Goal: Task Accomplishment & Management: Complete application form

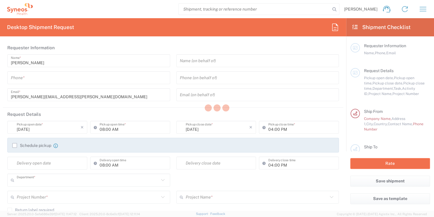
type input "6004"
type input "Syneos Hlth Commercial FR SARL"
type input "[GEOGRAPHIC_DATA]"
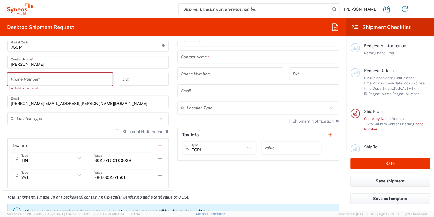
scroll to position [366, 0]
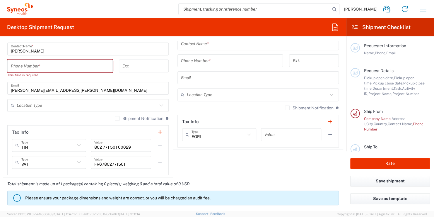
click at [129, 163] on input "FR67802771501" at bounding box center [121, 162] width 54 height 10
drag, startPoint x: 124, startPoint y: 163, endPoint x: 87, endPoint y: 165, distance: 36.7
click at [87, 165] on div "VAT Type VAT EIN EORI Other TIN FR67802771501 Value" at bounding box center [88, 164] width 152 height 17
click at [278, 134] on input "text" at bounding box center [292, 135] width 54 height 10
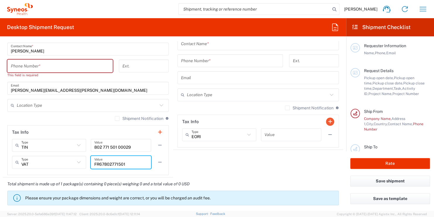
click at [278, 134] on input "text" at bounding box center [292, 135] width 54 height 10
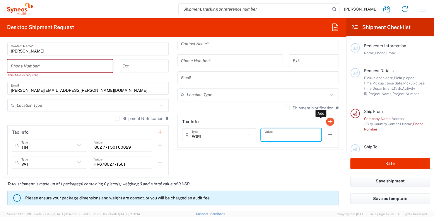
click at [326, 121] on button "button" at bounding box center [330, 122] width 8 height 8
click at [245, 135] on icon at bounding box center [249, 135] width 8 height 8
click at [247, 140] on div "EORI Type" at bounding box center [219, 134] width 74 height 13
click at [0, 0] on span "TIN" at bounding box center [0, 0] width 0 height 0
click at [87, 166] on div "VAT Type VAT EIN EORI Other TIN FR67802771501 Value" at bounding box center [88, 164] width 152 height 17
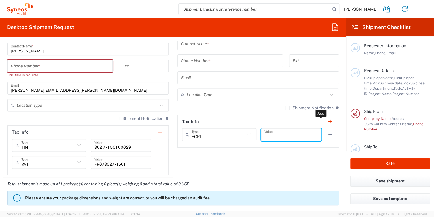
click at [94, 162] on input "FR67802771501" at bounding box center [121, 162] width 54 height 10
click at [96, 162] on input "FR67802771501" at bounding box center [121, 162] width 54 height 10
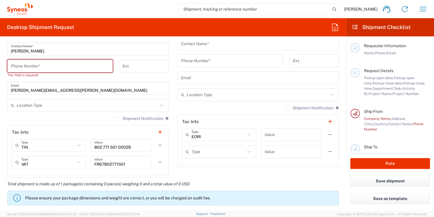
type input "TIN"
